Goal: Task Accomplishment & Management: Manage account settings

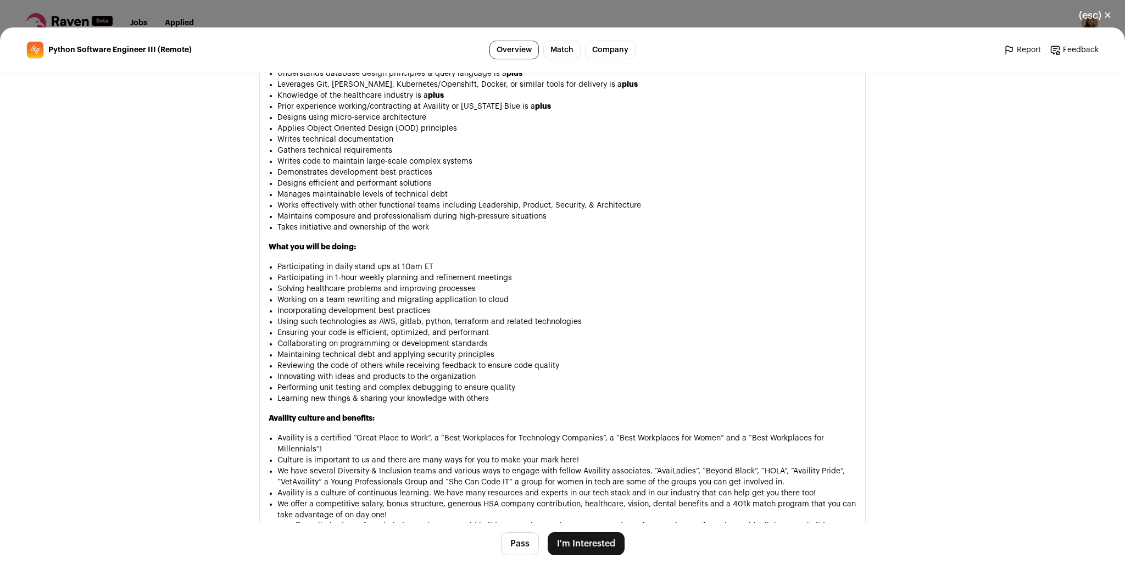
scroll to position [1154, 0]
